Goal: Navigation & Orientation: Find specific page/section

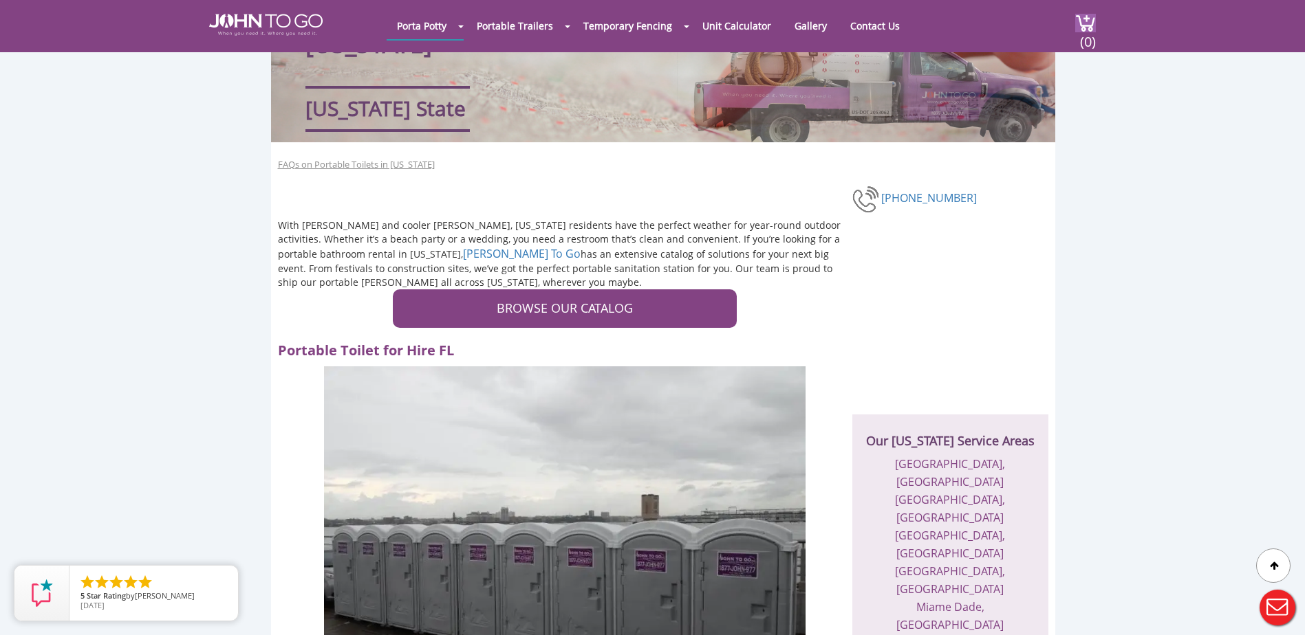
scroll to position [138, 0]
click at [935, 459] on div at bounding box center [652, 317] width 1305 height 635
drag, startPoint x: 927, startPoint y: 464, endPoint x: 930, endPoint y: 488, distance: 24.2
click at [927, 464] on link "[GEOGRAPHIC_DATA], [GEOGRAPHIC_DATA]" at bounding box center [950, 472] width 110 height 33
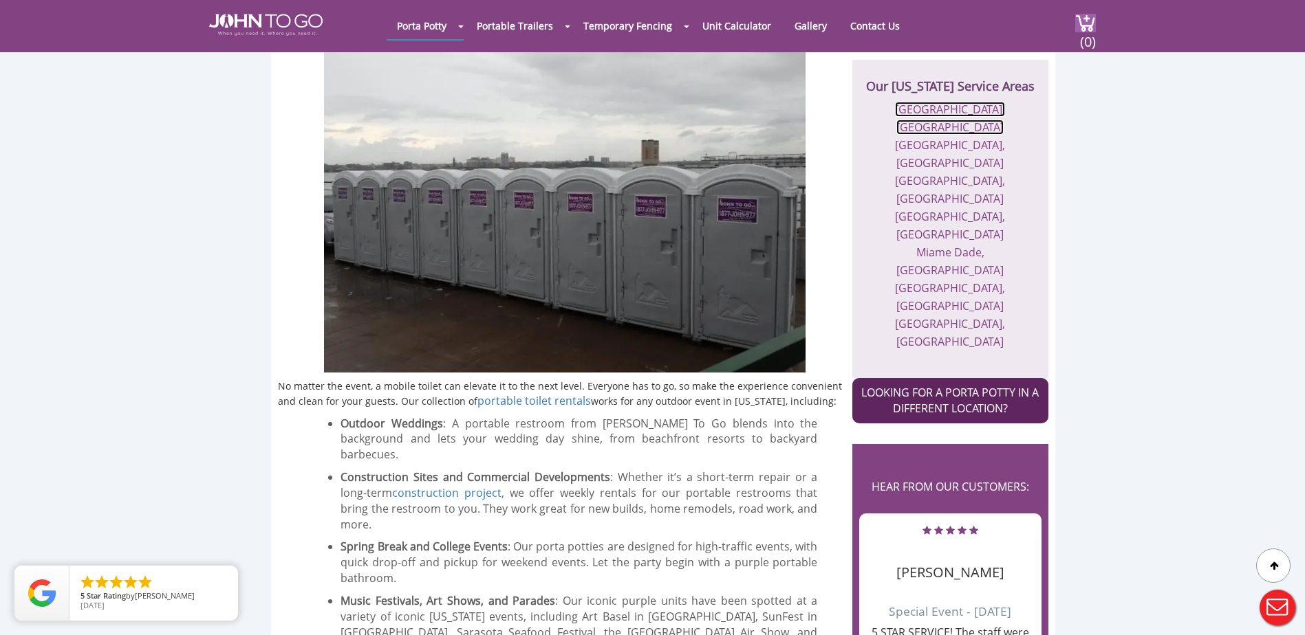
scroll to position [494, 0]
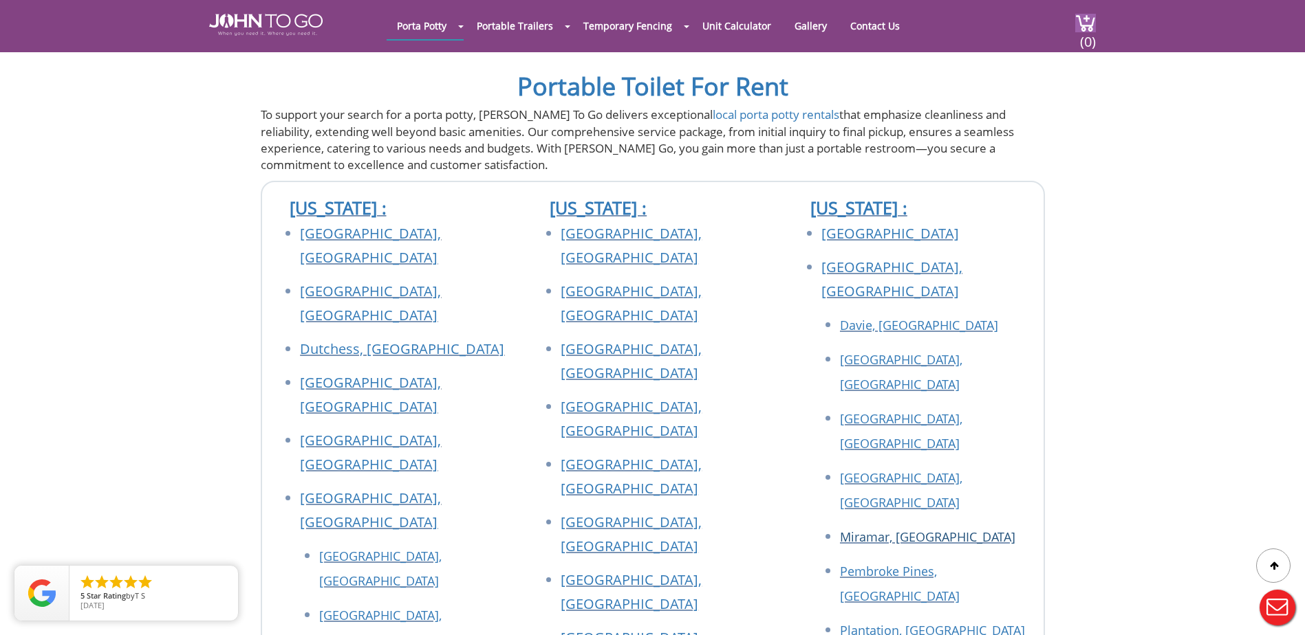
scroll to position [4606, 0]
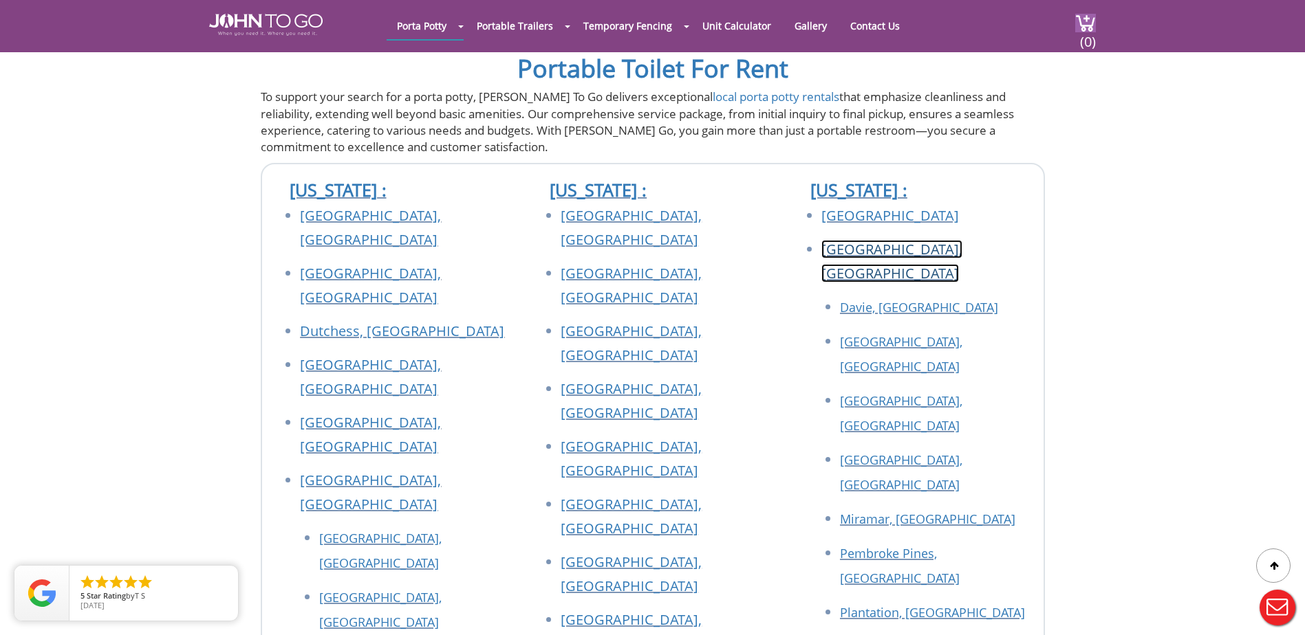
click at [895, 240] on link "[GEOGRAPHIC_DATA], [GEOGRAPHIC_DATA]" at bounding box center [891, 261] width 141 height 43
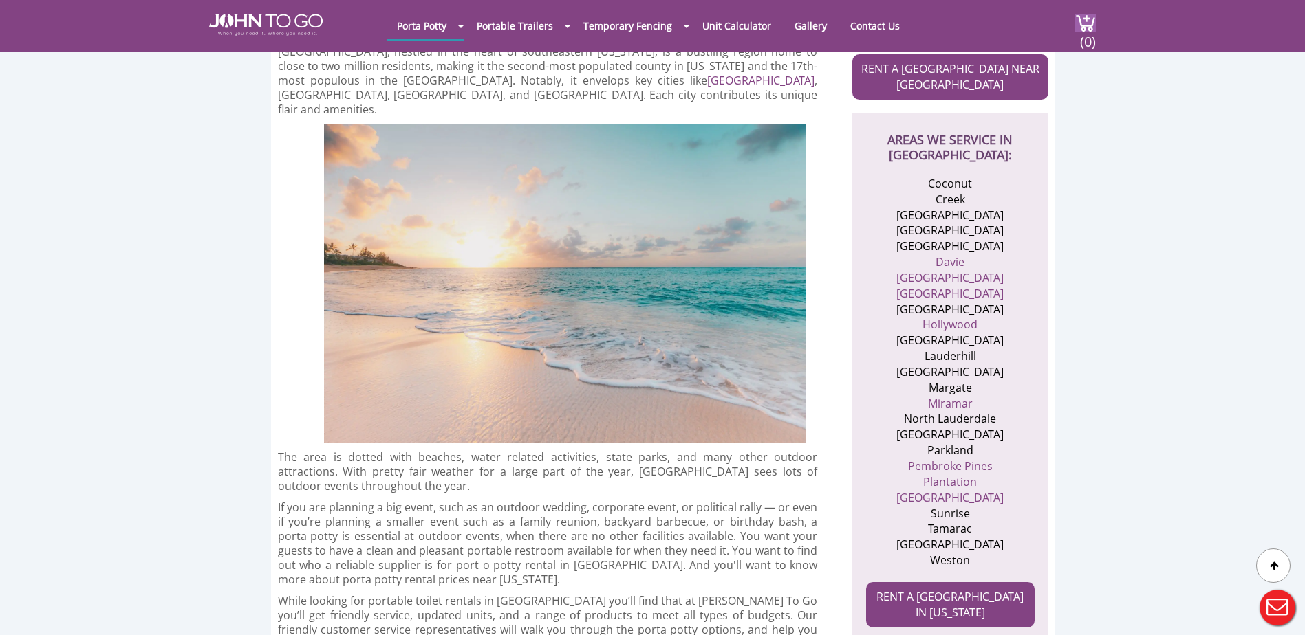
scroll to position [312, 0]
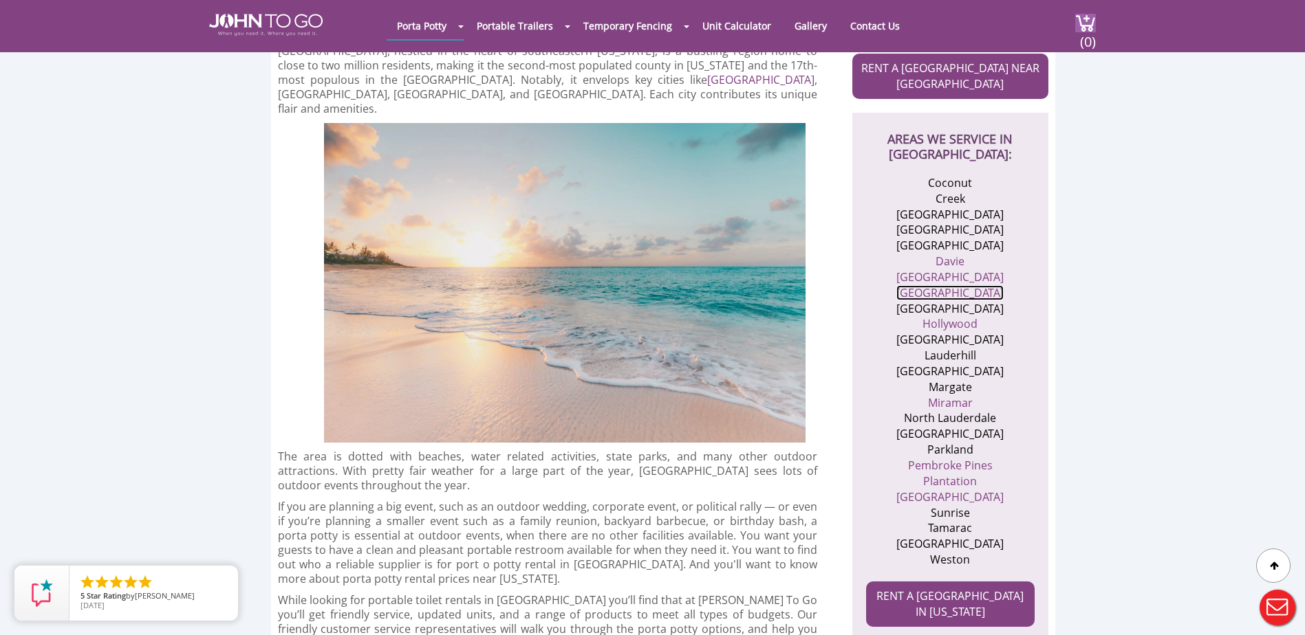
click at [943, 289] on link "[GEOGRAPHIC_DATA]" at bounding box center [949, 292] width 107 height 15
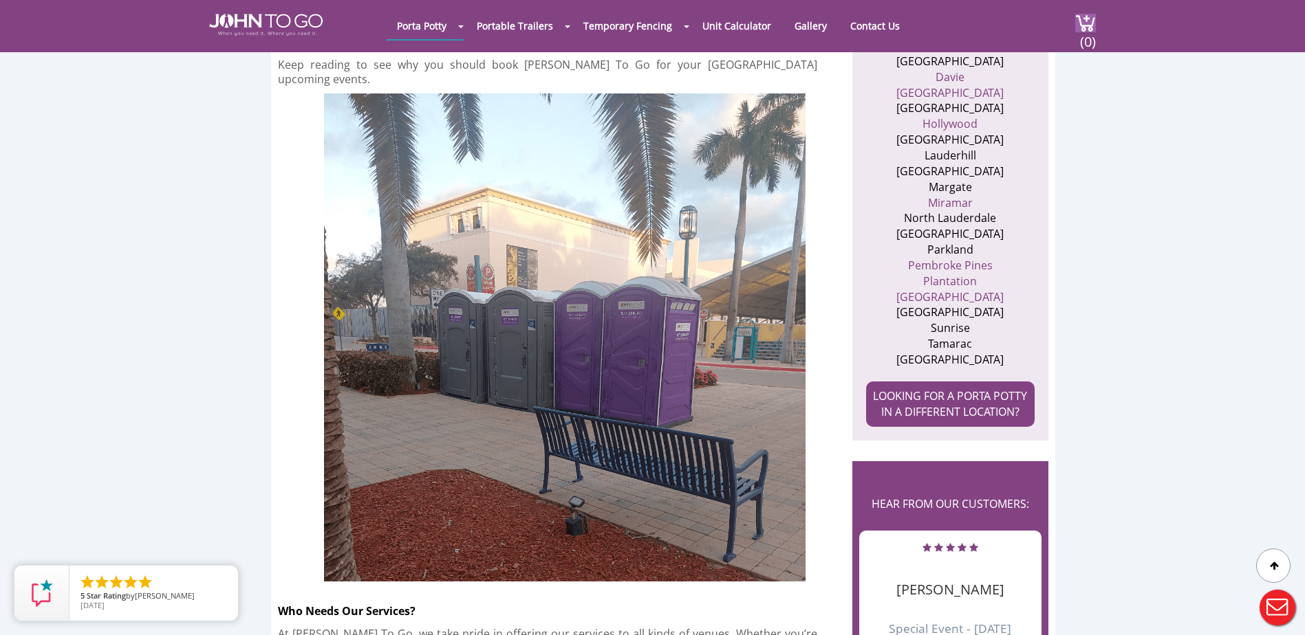
scroll to position [594, 0]
